Goal: Navigation & Orientation: Find specific page/section

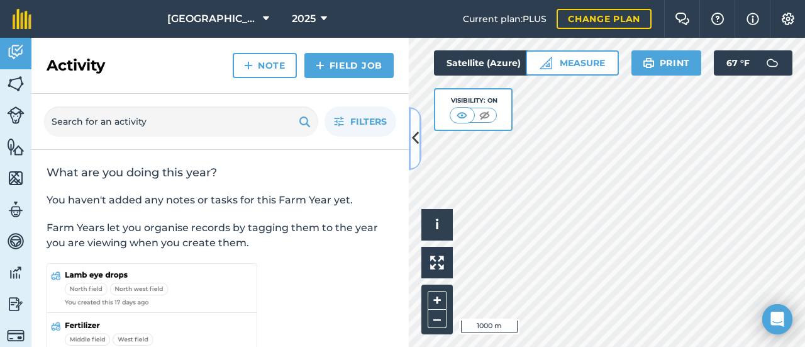
click at [417, 147] on icon at bounding box center [415, 138] width 7 height 22
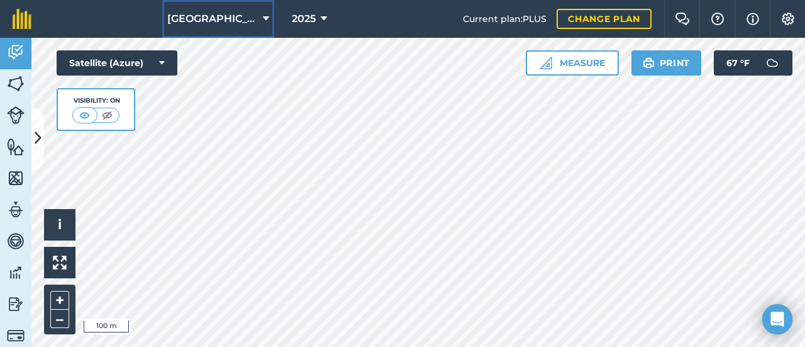
click at [263, 23] on icon at bounding box center [266, 18] width 6 height 15
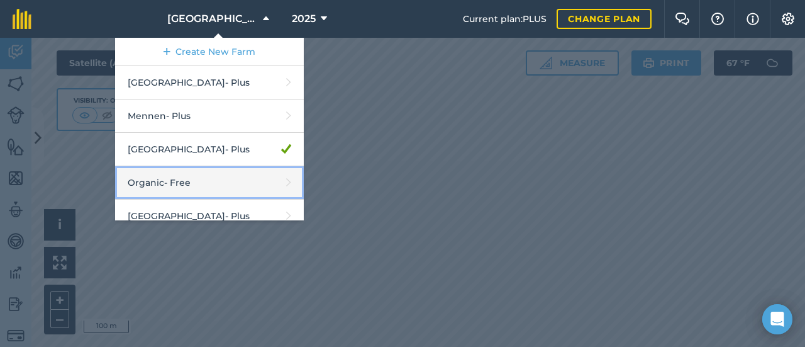
click at [293, 167] on link "Organic - Free" at bounding box center [209, 182] width 189 height 33
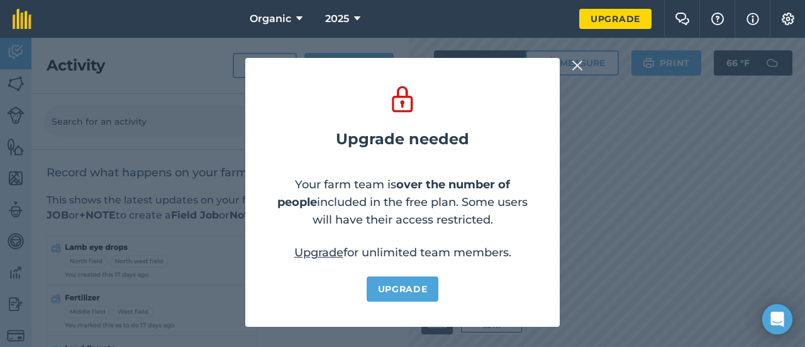
click at [576, 61] on img at bounding box center [577, 65] width 11 height 15
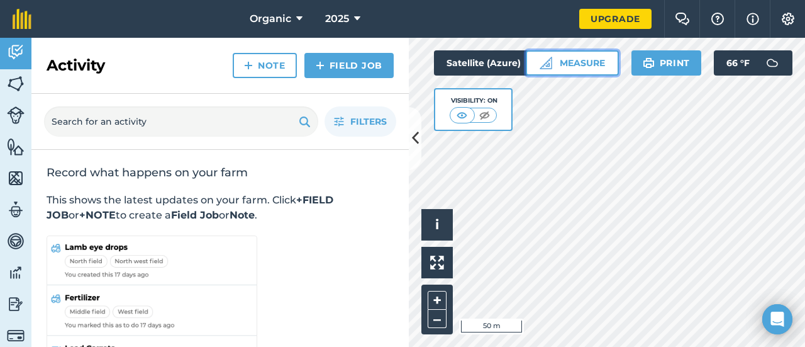
click at [549, 67] on img at bounding box center [546, 63] width 13 height 13
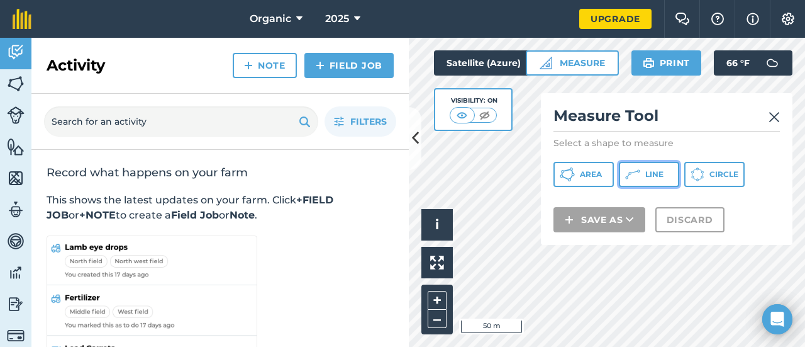
click at [634, 169] on icon at bounding box center [632, 174] width 15 height 15
click at [299, 259] on div "Activity Fields Livestock Features Maps Team Vehicles Data Reporting Billing Tu…" at bounding box center [402, 192] width 805 height 309
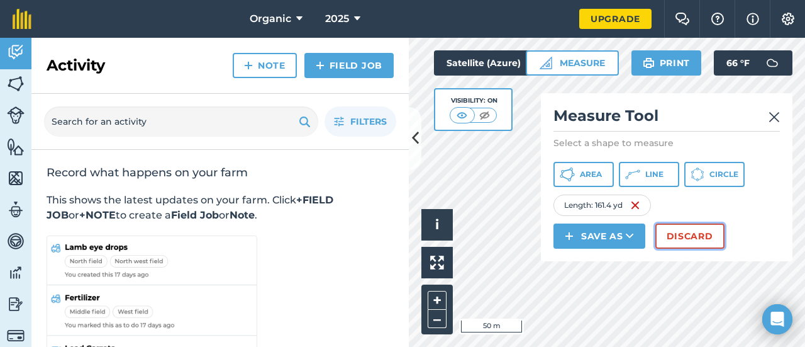
click at [688, 231] on button "Discard" at bounding box center [690, 235] width 69 height 25
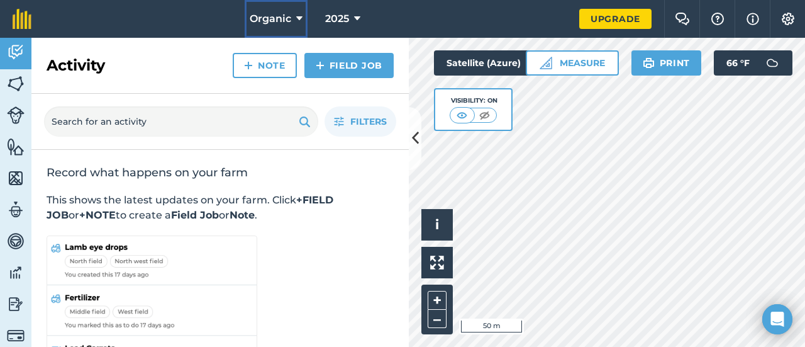
click at [274, 6] on button "Organic" at bounding box center [276, 19] width 63 height 38
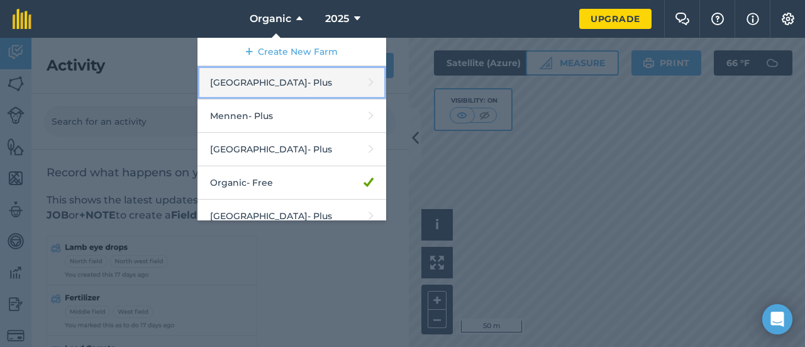
click at [303, 87] on link "Hideaway Farm - Plus" at bounding box center [292, 82] width 189 height 33
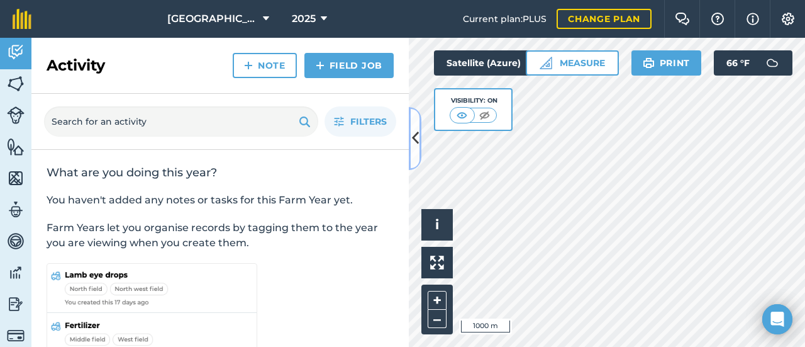
click at [413, 150] on button at bounding box center [415, 138] width 13 height 63
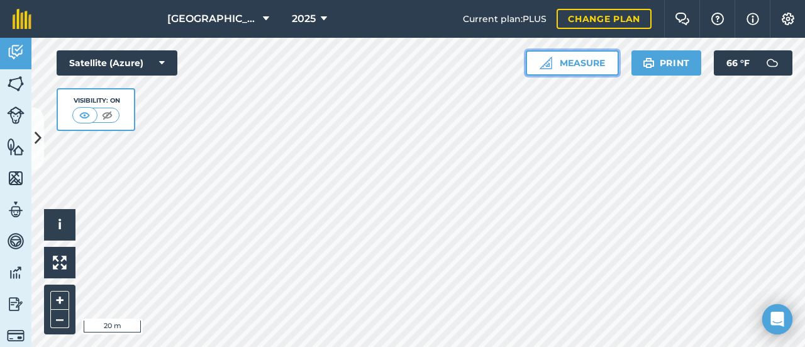
click at [560, 55] on button "Measure" at bounding box center [572, 62] width 93 height 25
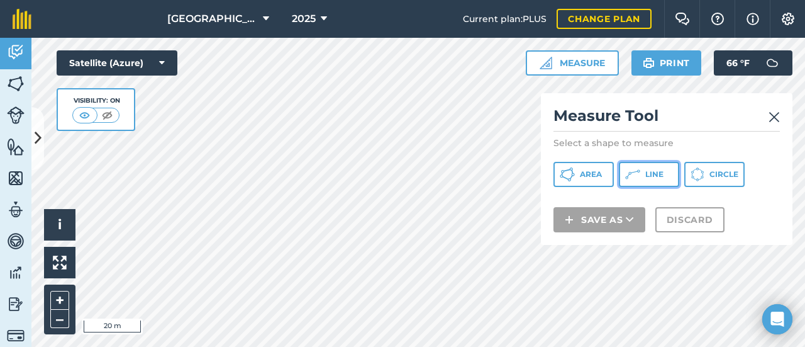
drag, startPoint x: 630, startPoint y: 180, endPoint x: 622, endPoint y: 182, distance: 8.0
click at [630, 179] on icon at bounding box center [632, 174] width 15 height 15
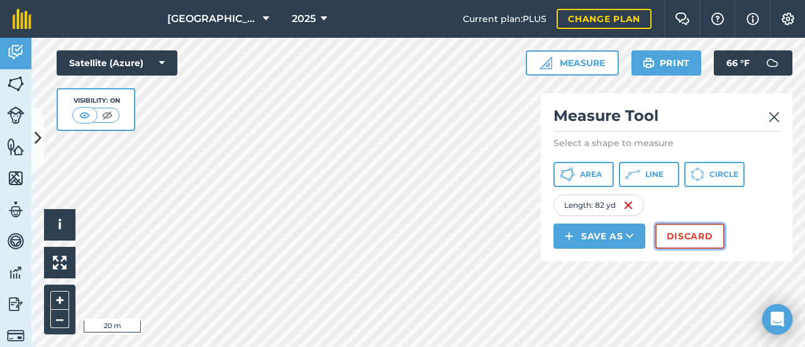
click at [702, 237] on button "Discard" at bounding box center [690, 235] width 69 height 25
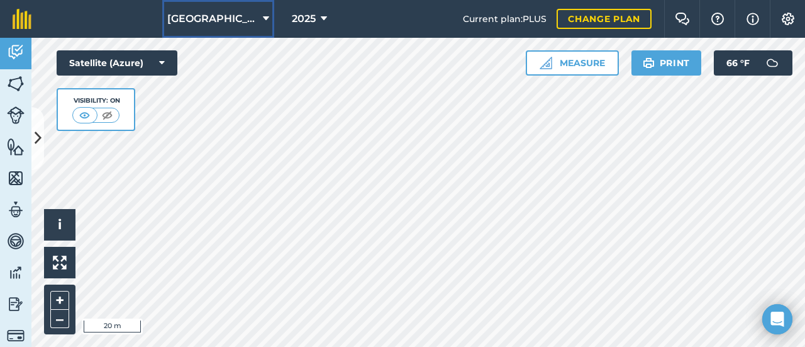
click at [249, 25] on span "[GEOGRAPHIC_DATA]" at bounding box center [212, 18] width 91 height 15
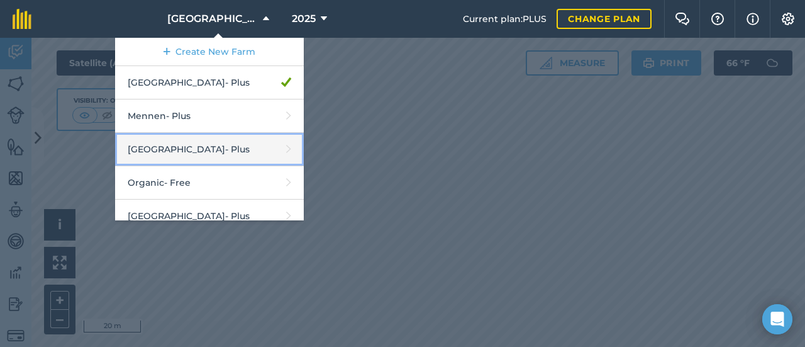
click at [240, 141] on link "Middle Valley - Plus" at bounding box center [209, 149] width 189 height 33
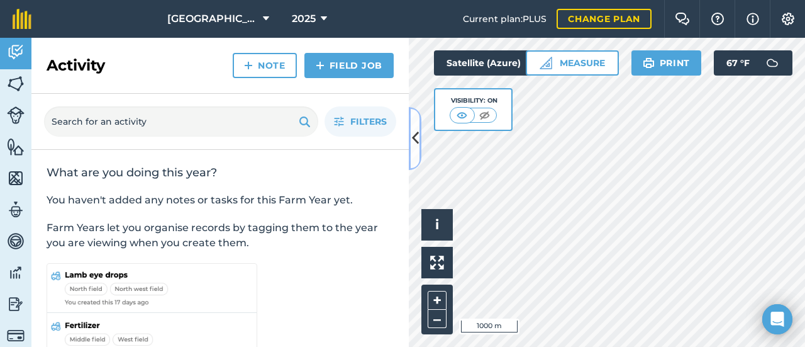
click at [416, 130] on icon at bounding box center [415, 138] width 7 height 22
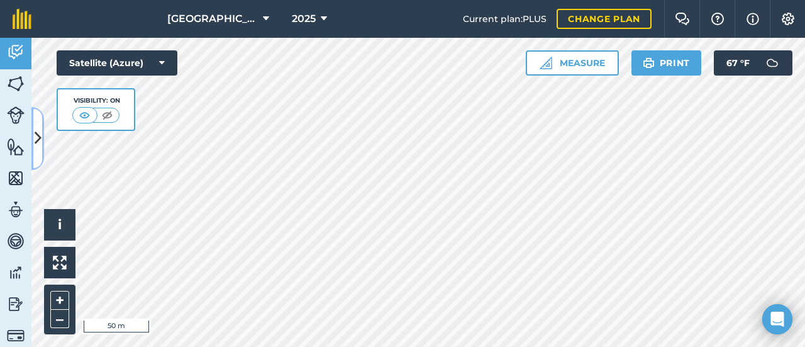
click at [34, 148] on button at bounding box center [37, 138] width 13 height 63
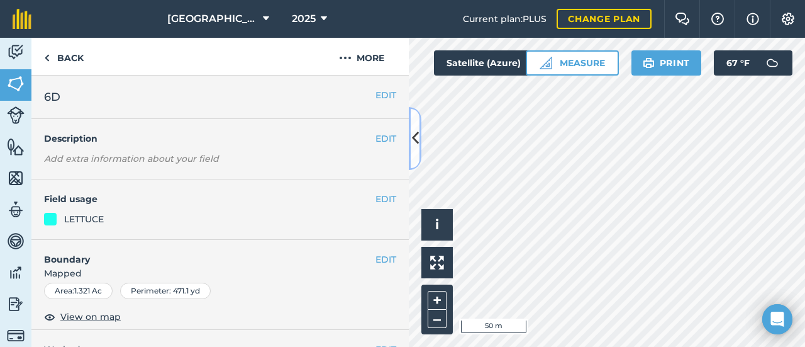
click at [416, 140] on icon at bounding box center [415, 138] width 7 height 22
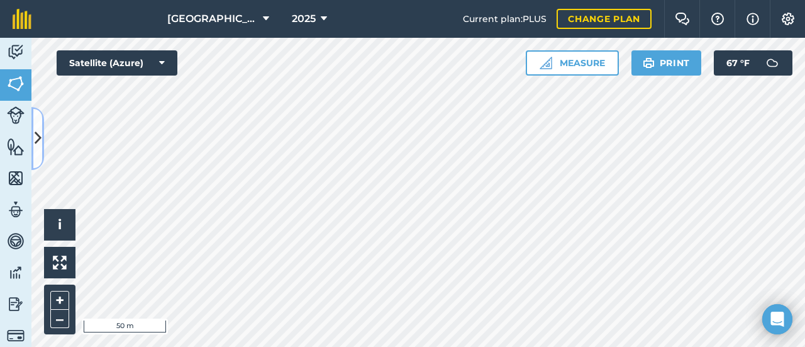
click at [35, 143] on icon at bounding box center [38, 138] width 7 height 22
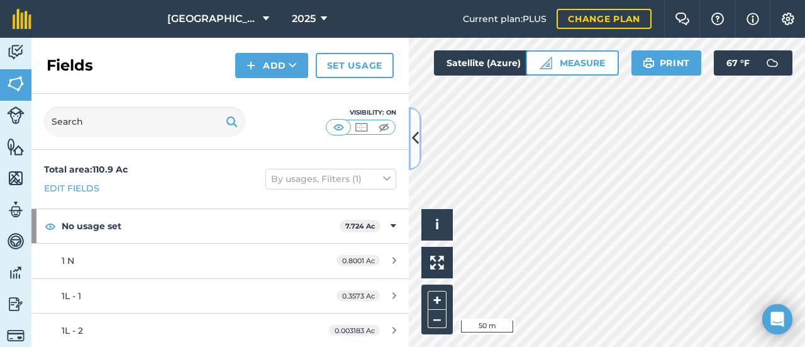
click at [415, 154] on button at bounding box center [415, 138] width 13 height 63
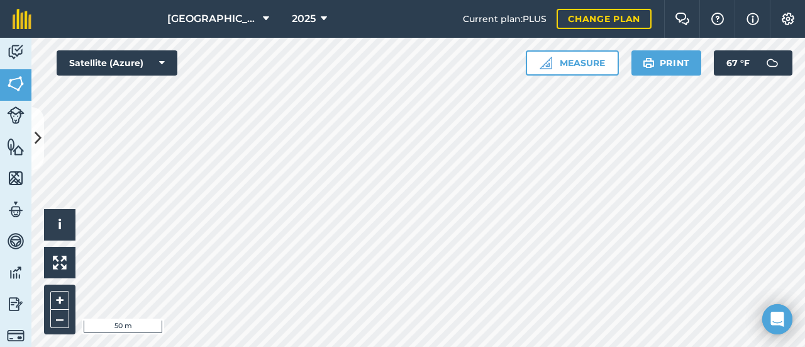
click at [0, 135] on div "Activity Fields Livestock Features Maps Team Vehicles Data Reporting Billing Tu…" at bounding box center [402, 192] width 805 height 309
